Goal: Find specific page/section: Find specific page/section

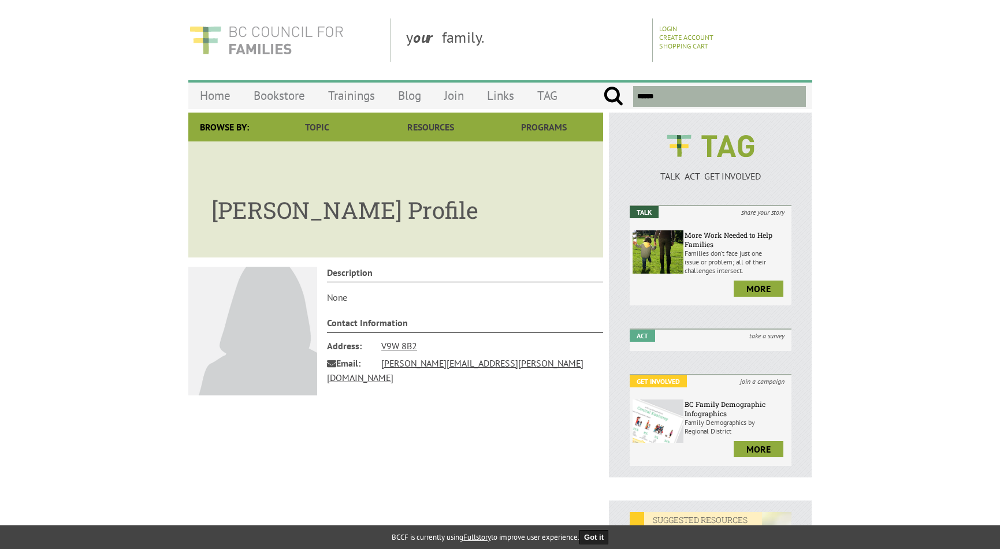
click at [259, 34] on img at bounding box center [266, 39] width 156 height 43
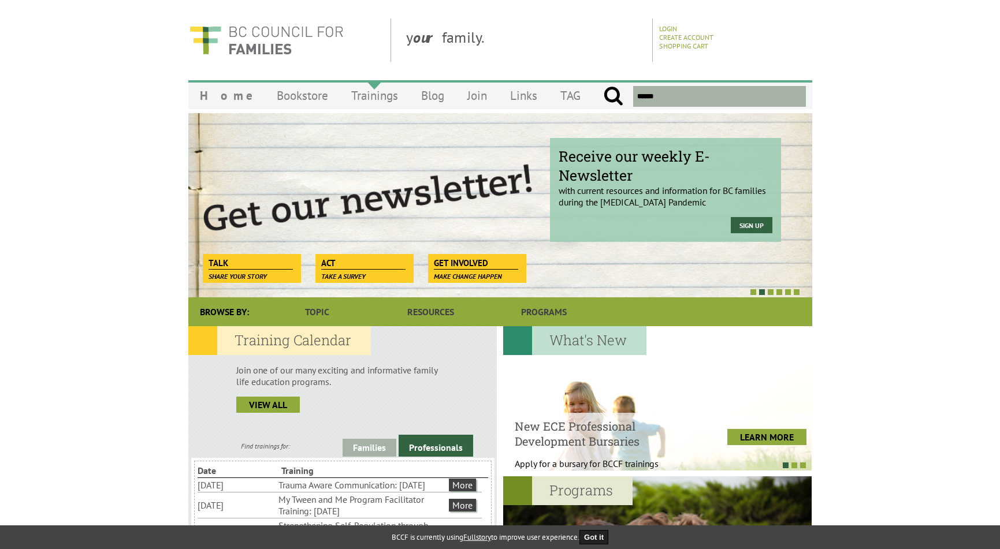
click at [347, 94] on link "Trainings" at bounding box center [375, 95] width 70 height 27
